Goal: Task Accomplishment & Management: Manage account settings

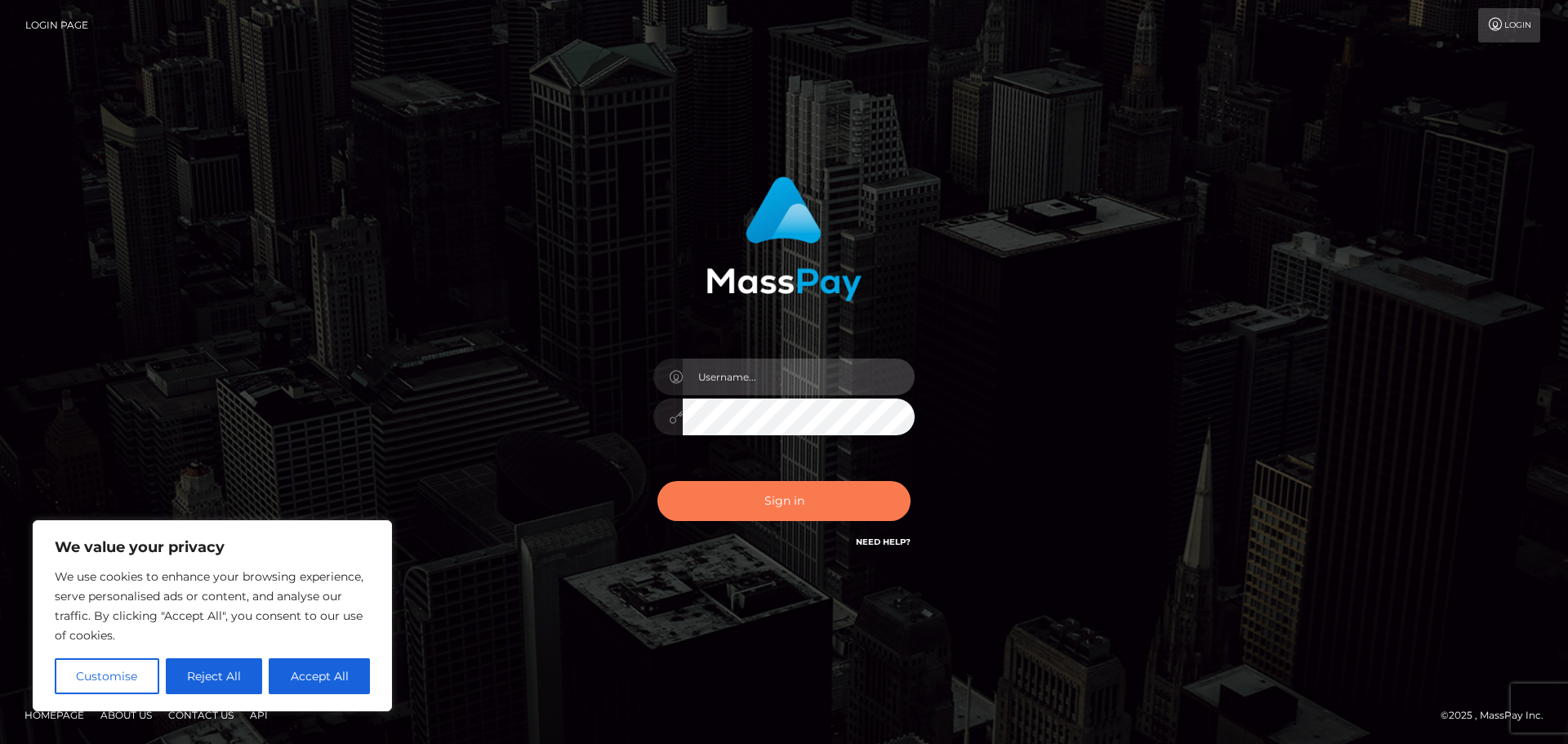
type input "Victor.rollacan"
drag, startPoint x: 795, startPoint y: 500, endPoint x: 799, endPoint y: 491, distance: 9.8
click at [796, 497] on button "Sign in" at bounding box center [784, 500] width 253 height 40
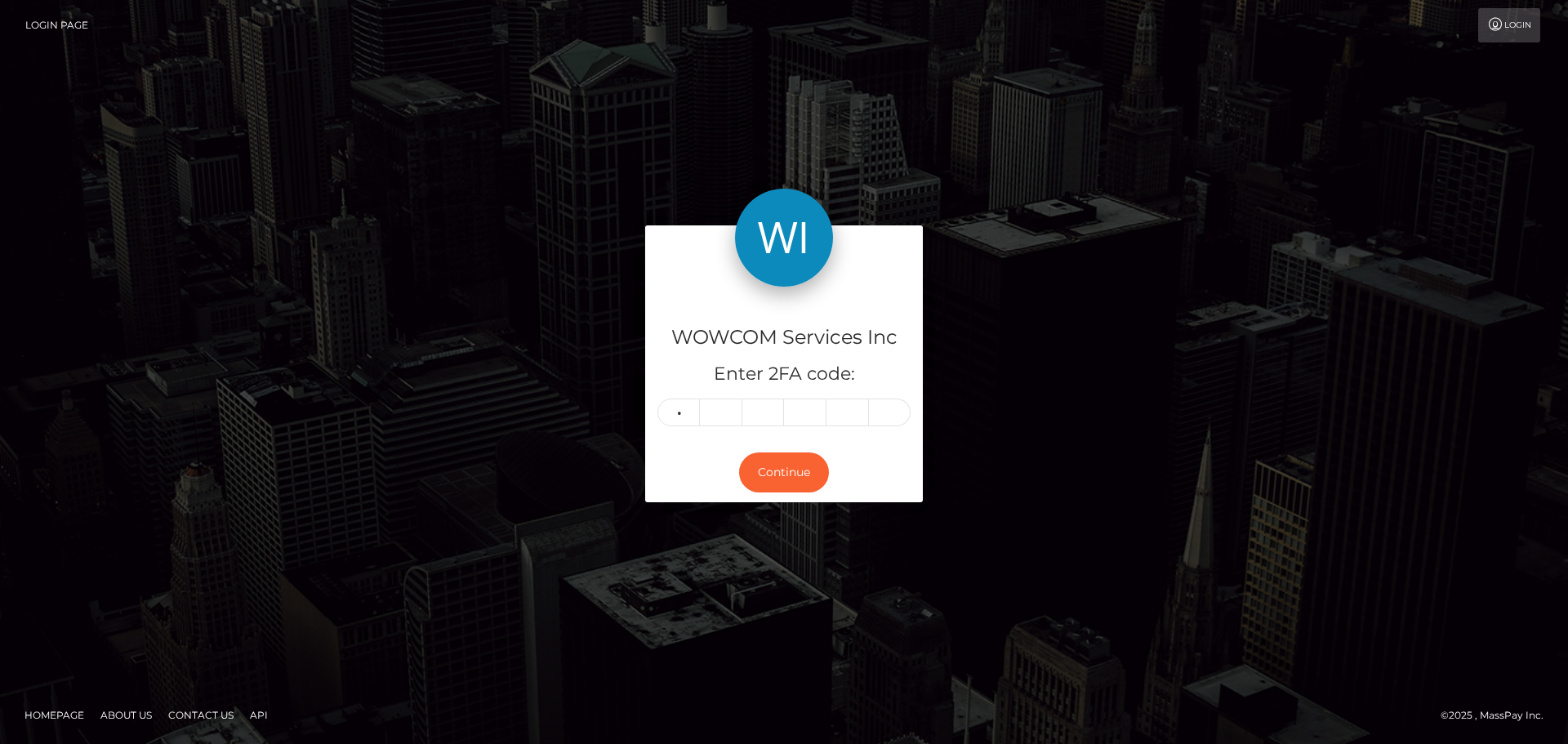
type input "0"
type input "5"
type input "3"
type input "6"
type input "4"
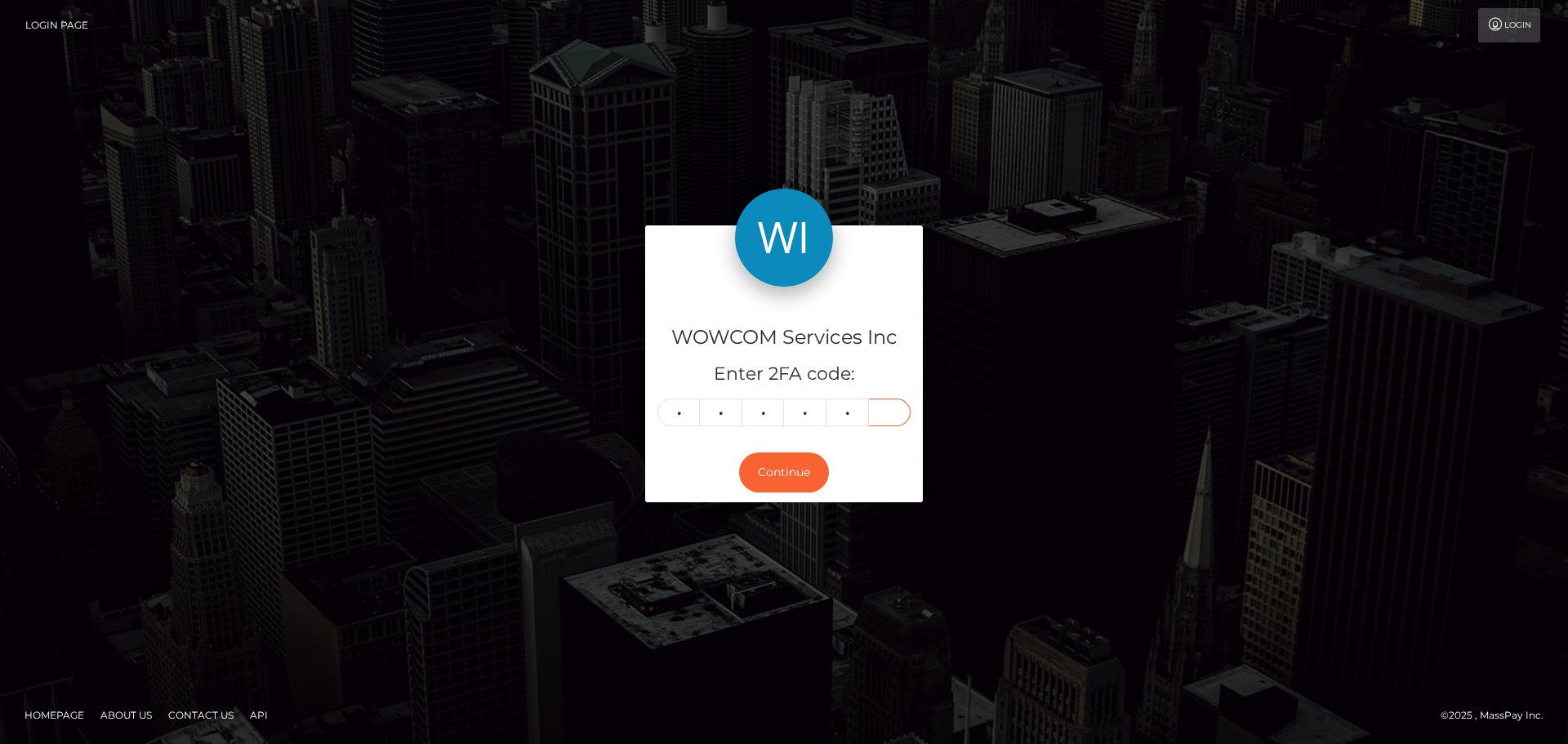
type input "4"
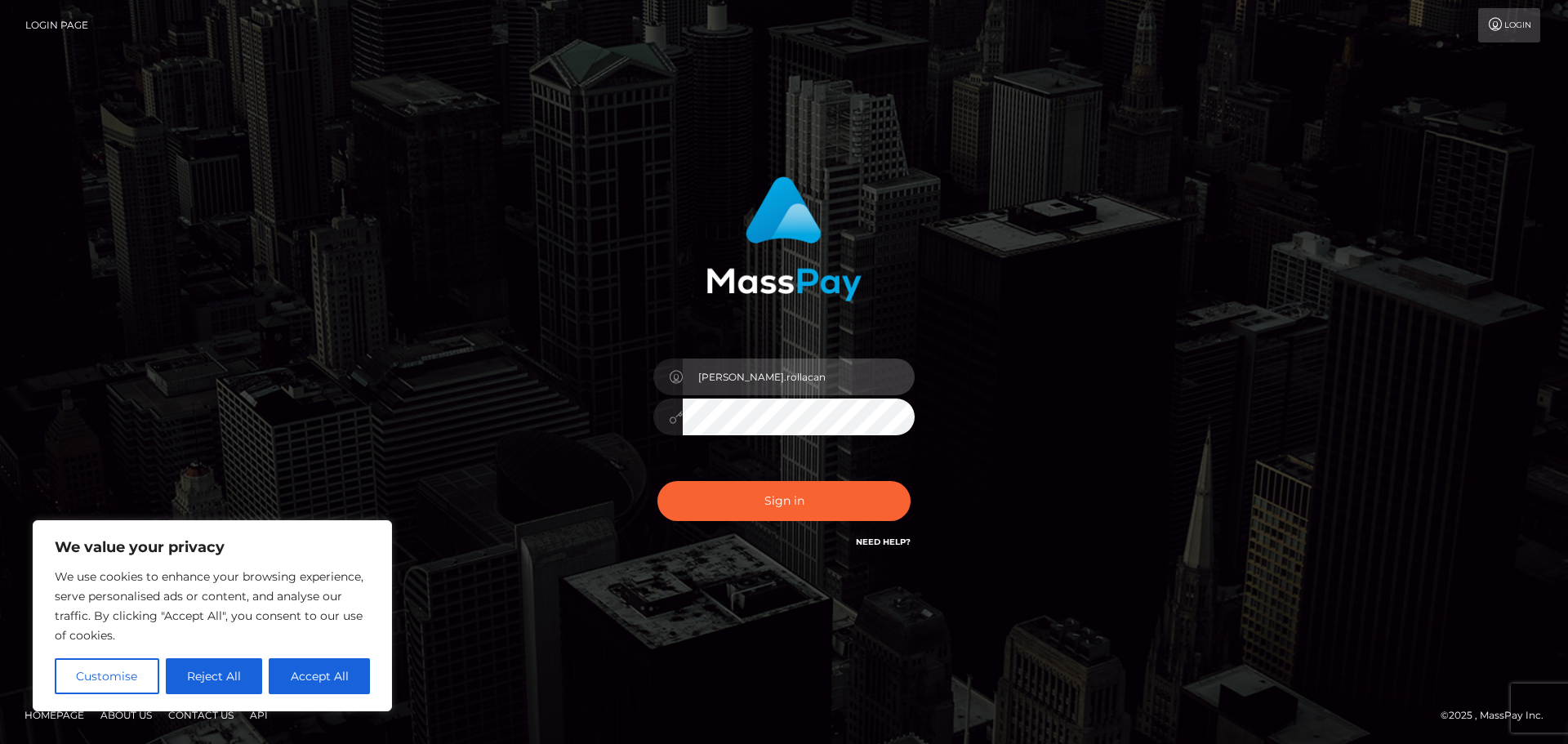
click at [840, 374] on input "[PERSON_NAME].rollacan" at bounding box center [798, 377] width 232 height 37
type input "Victor.wowcan2"
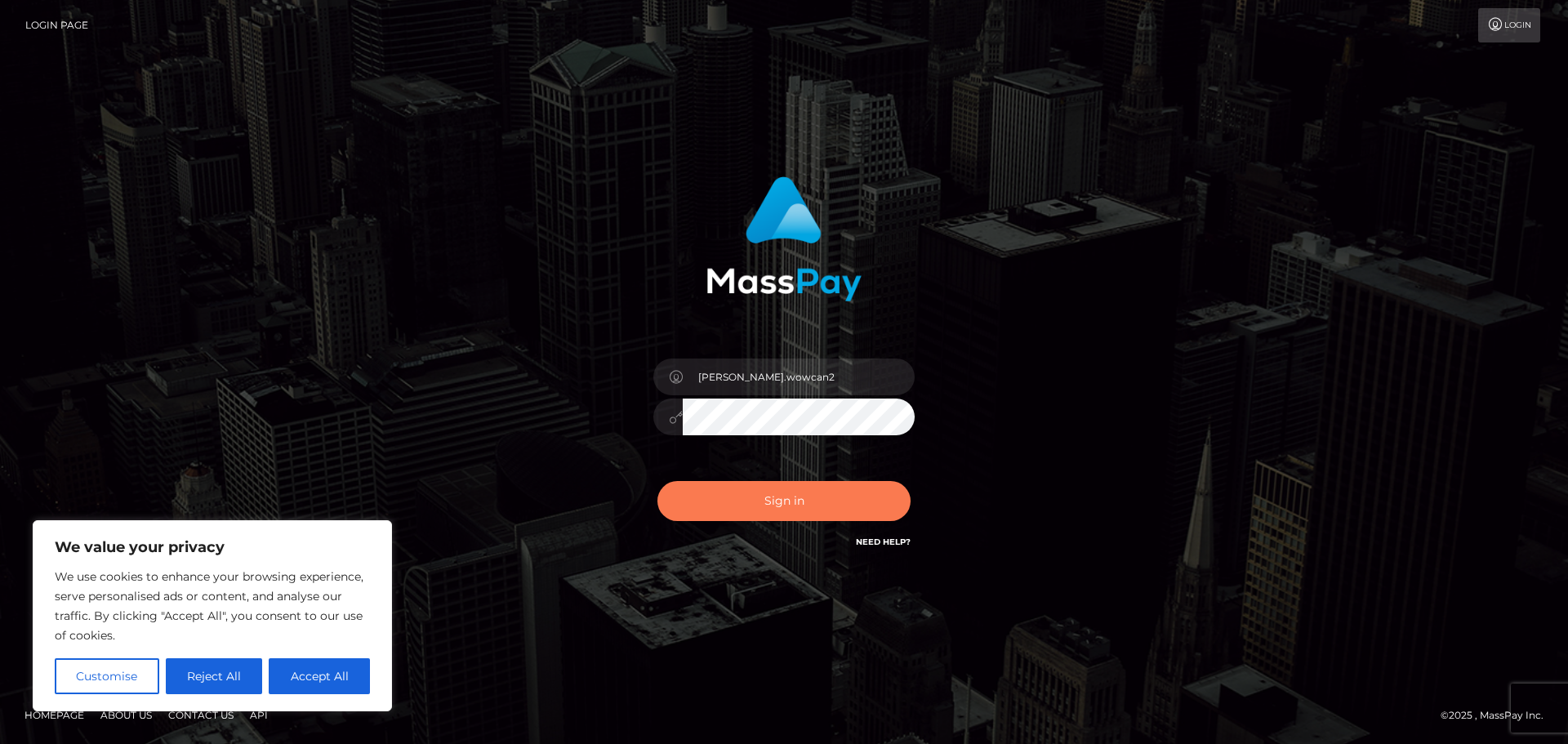
click at [852, 505] on button "Sign in" at bounding box center [784, 500] width 253 height 40
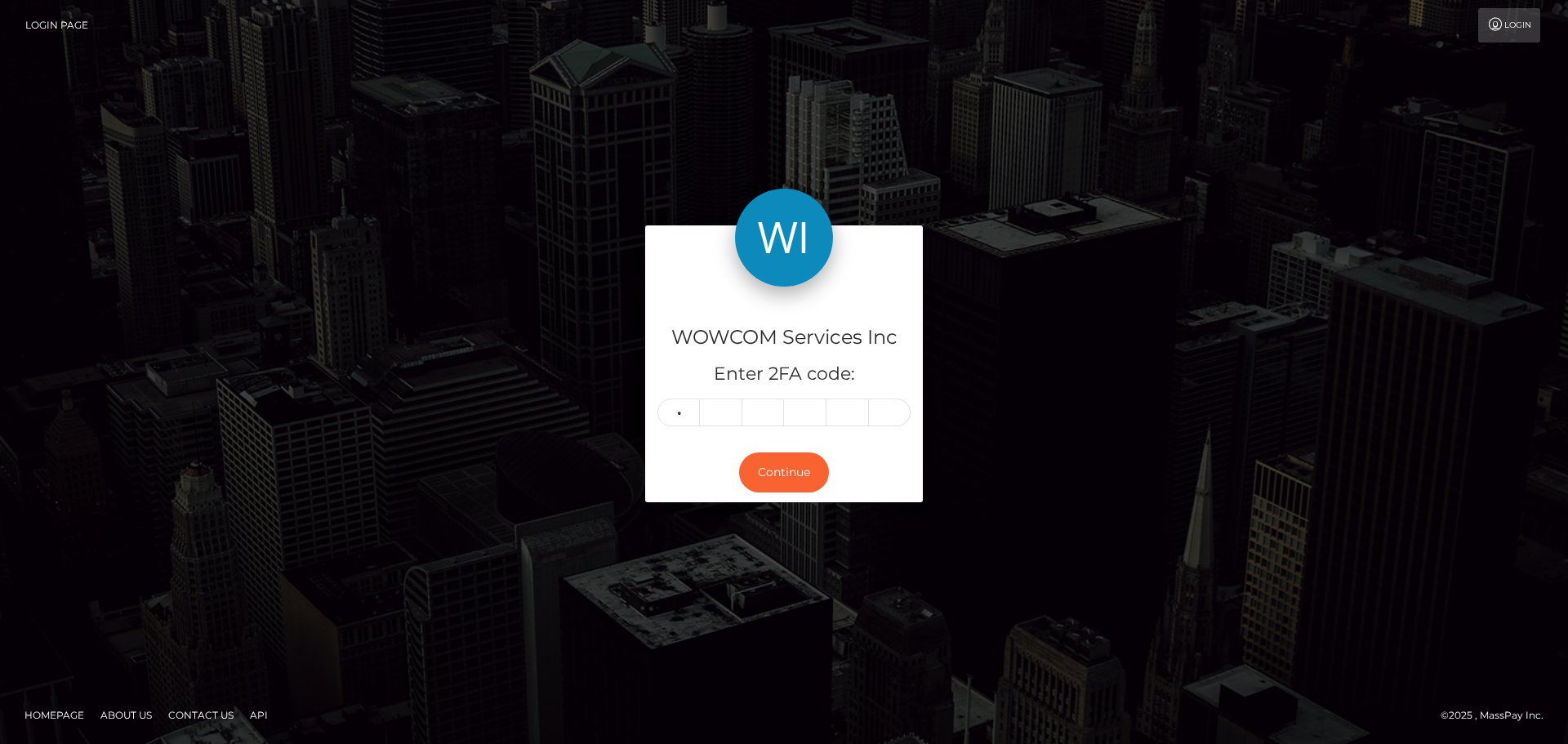
type input "1"
type input "9"
type input "5"
type input "3"
type input "5"
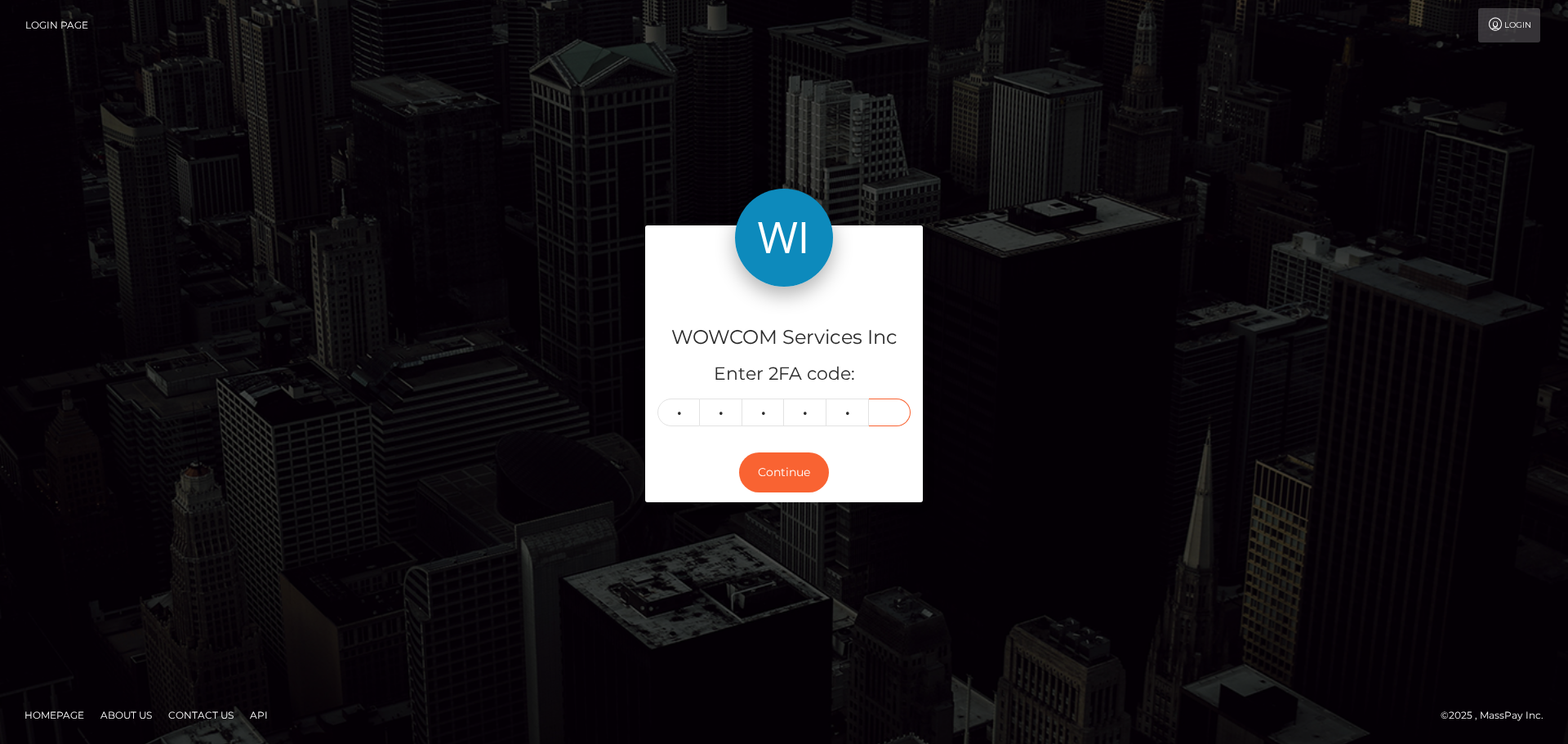
type input "0"
